Goal: Task Accomplishment & Management: Use online tool/utility

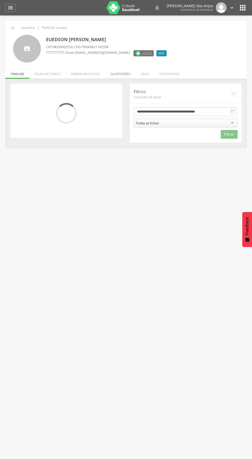
click at [123, 72] on li "Quarteirões" at bounding box center [120, 73] width 31 height 12
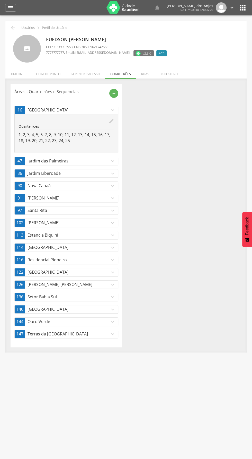
click at [113, 246] on icon "expand_more" at bounding box center [113, 248] width 6 height 6
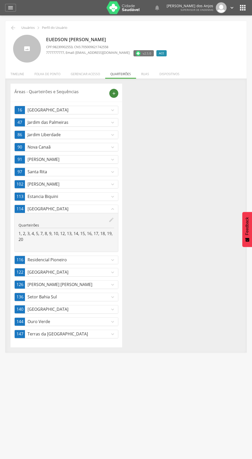
click at [114, 93] on icon "add" at bounding box center [114, 93] width 5 height 5
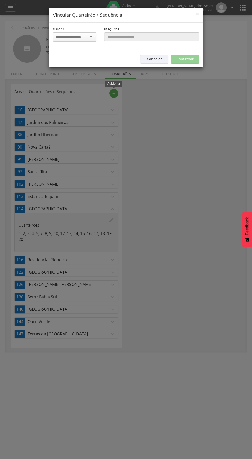
click at [84, 38] on input "select-one" at bounding box center [71, 37] width 32 height 5
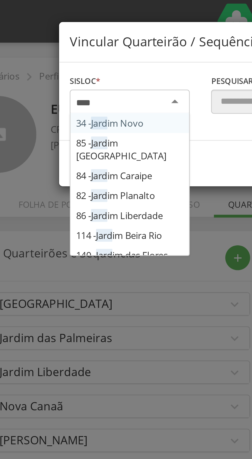
type input "*****"
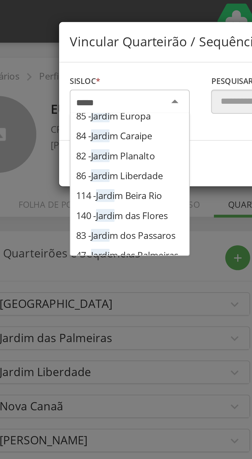
scroll to position [11, 0]
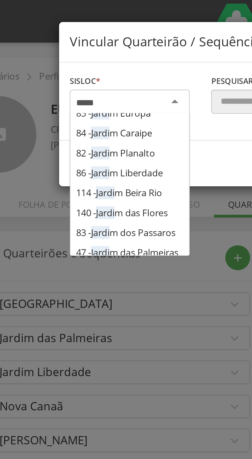
click at [84, 51] on div "Sisloc * 34 - Jardi m Novo 85 - Jardi m Europa 84 - Jardi m Caraipe 82 - Jardi …" at bounding box center [126, 37] width 154 height 28
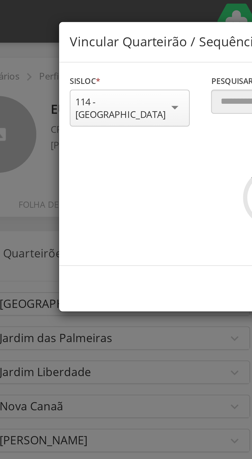
scroll to position [0, 0]
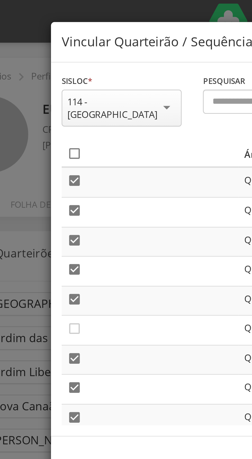
click at [59, 53] on icon "" at bounding box center [57, 55] width 5 height 5
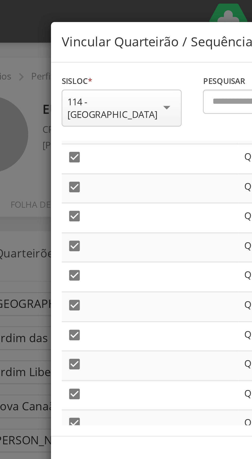
scroll to position [62, 0]
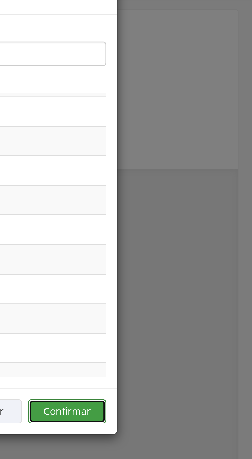
click at [189, 162] on button "Confirmar" at bounding box center [185, 166] width 28 height 9
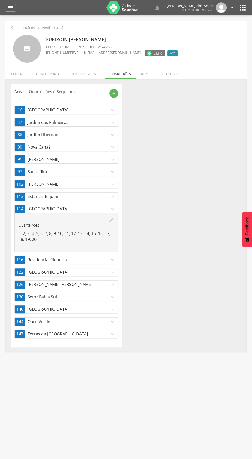
click at [13, 28] on icon "" at bounding box center [13, 28] width 6 height 6
